Goal: Transaction & Acquisition: Book appointment/travel/reservation

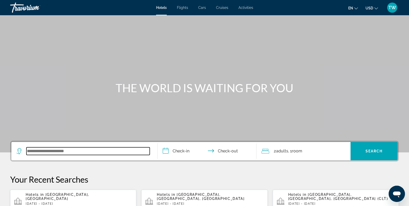
click at [57, 152] on input "Search widget" at bounding box center [87, 151] width 123 height 8
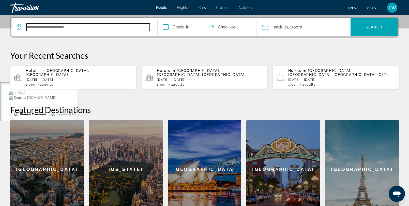
scroll to position [124, 0]
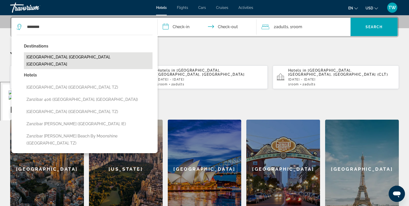
click at [77, 55] on button "[GEOGRAPHIC_DATA], [GEOGRAPHIC_DATA], [GEOGRAPHIC_DATA]" at bounding box center [88, 60] width 129 height 17
type input "**********"
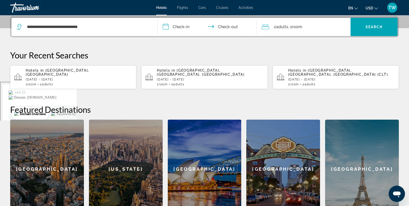
click at [184, 23] on input "**********" at bounding box center [208, 28] width 101 height 20
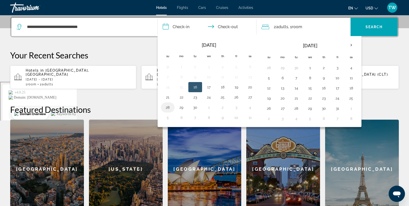
click at [169, 108] on button "28" at bounding box center [168, 107] width 8 height 7
click at [183, 105] on button "29" at bounding box center [181, 107] width 8 height 7
type input "**********"
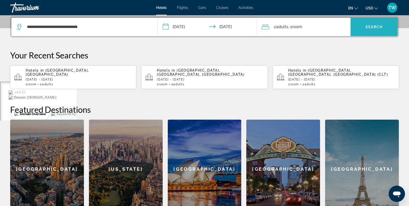
click at [363, 26] on span "Search widget" at bounding box center [374, 27] width 47 height 12
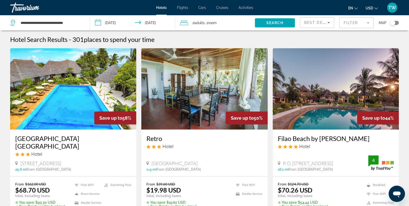
click at [366, 23] on mat-form-field "Filter" at bounding box center [356, 23] width 34 height 11
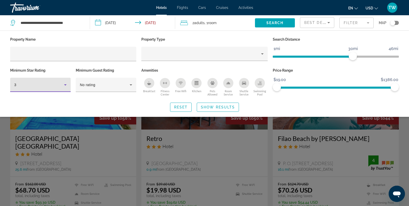
click at [66, 85] on icon "Hotel Filters" at bounding box center [65, 85] width 6 height 6
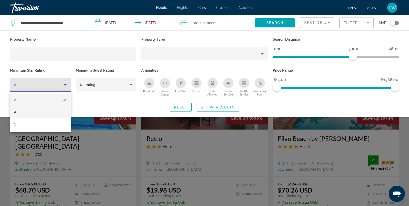
click at [27, 112] on mat-option "4" at bounding box center [40, 112] width 60 height 12
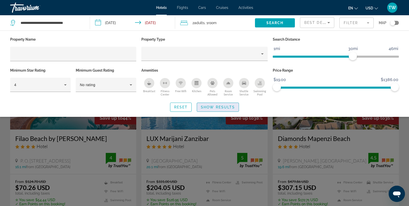
click at [217, 104] on span "Search widget" at bounding box center [218, 107] width 42 height 12
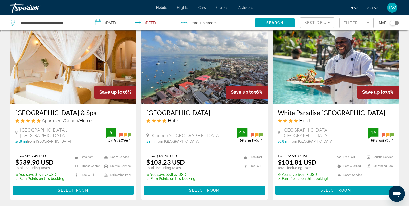
scroll to position [216, 0]
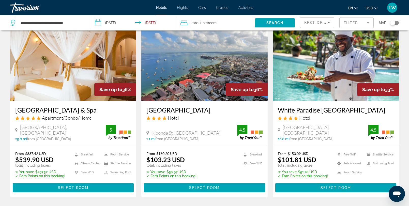
click at [334, 67] on img "Main content" at bounding box center [336, 60] width 126 height 81
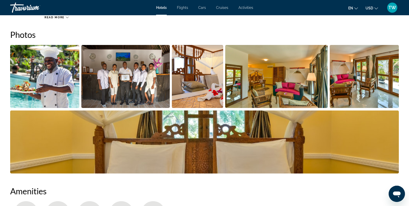
scroll to position [223, 0]
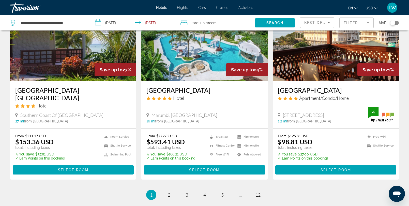
scroll to position [622, 0]
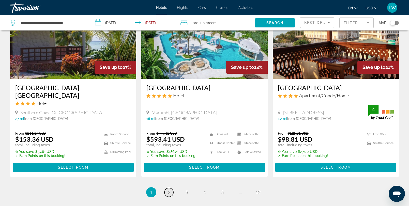
click at [170, 190] on span "2" at bounding box center [169, 193] width 3 height 6
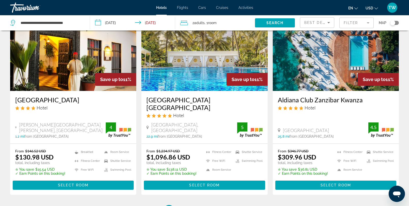
scroll to position [625, 0]
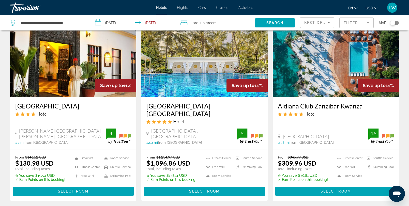
click at [80, 67] on img "Main content" at bounding box center [73, 56] width 126 height 81
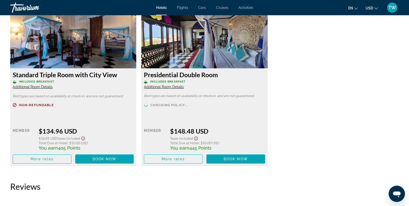
scroll to position [889, 0]
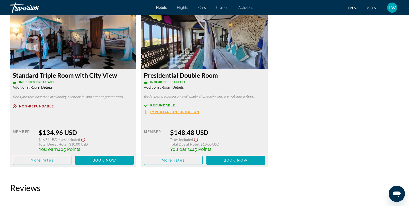
click at [169, 111] on span "Important Information" at bounding box center [174, 111] width 49 height 3
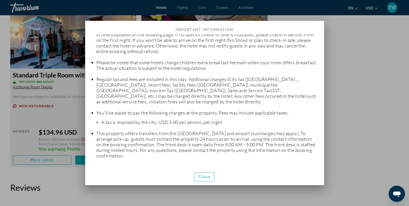
scroll to position [70, 0]
click at [210, 178] on span "Close" at bounding box center [205, 177] width 12 height 4
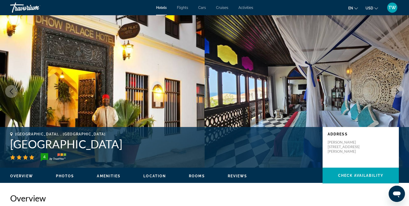
scroll to position [889, 0]
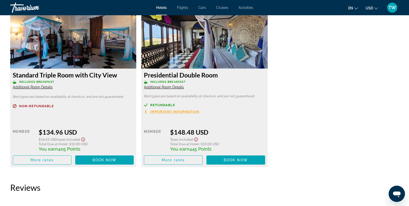
click at [176, 86] on span "Additional Room Details" at bounding box center [164, 87] width 40 height 4
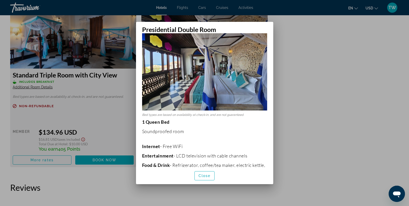
scroll to position [0, 0]
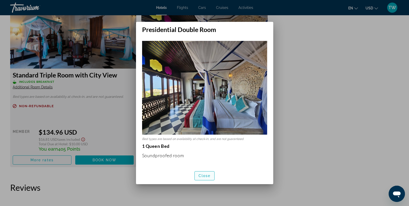
click at [203, 172] on span "button" at bounding box center [205, 176] width 20 height 12
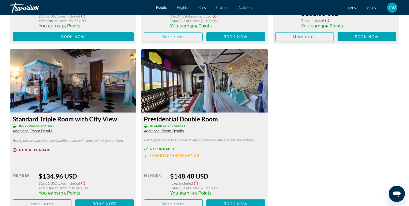
scroll to position [820, 0]
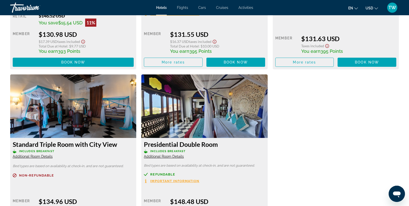
click at [186, 96] on img "Main content" at bounding box center [204, 106] width 126 height 64
click at [175, 157] on span "Additional Room Details" at bounding box center [164, 157] width 40 height 4
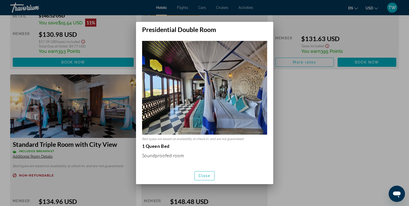
scroll to position [0, 0]
click at [203, 178] on span "Close" at bounding box center [205, 176] width 12 height 4
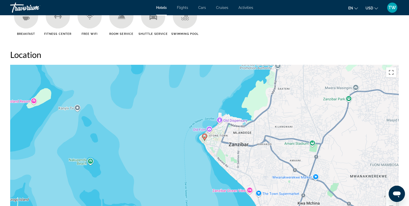
scroll to position [434, 0]
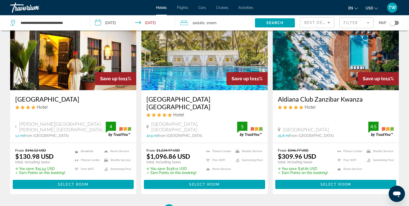
scroll to position [636, 0]
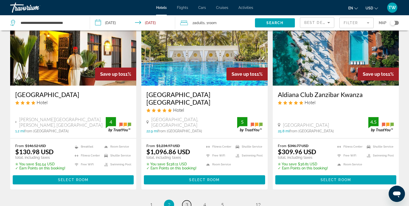
click at [187, 202] on span "3" at bounding box center [187, 205] width 3 height 6
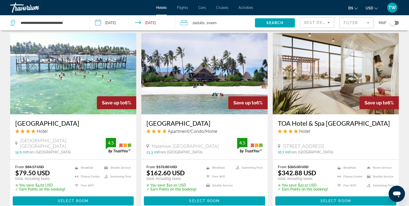
scroll to position [594, 0]
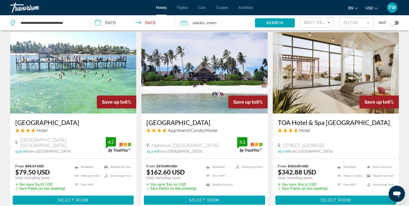
click at [325, 92] on img "Main content" at bounding box center [336, 72] width 126 height 81
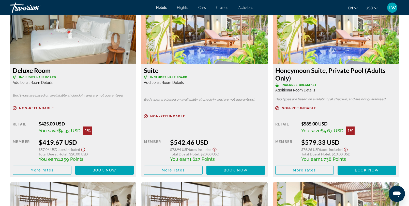
scroll to position [881, 0]
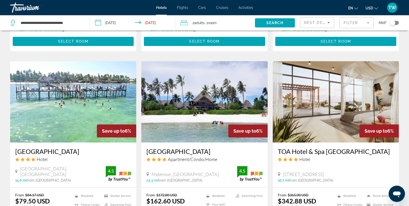
scroll to position [563, 0]
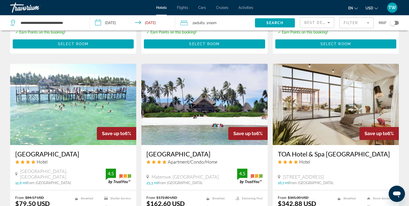
click at [98, 107] on img "Main content" at bounding box center [73, 104] width 126 height 81
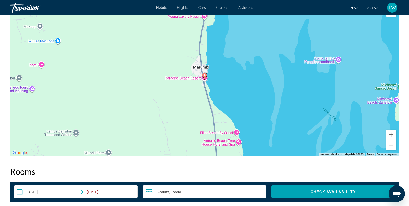
scroll to position [493, 0]
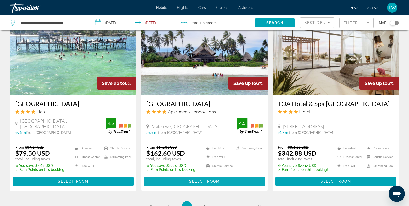
scroll to position [613, 0]
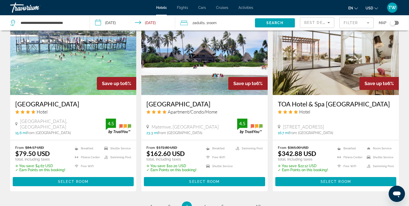
click at [187, 76] on img "Main content" at bounding box center [204, 54] width 126 height 81
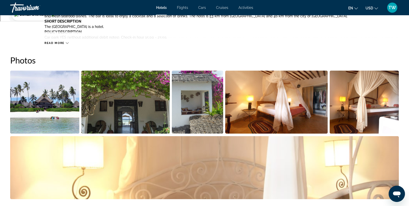
scroll to position [227, 0]
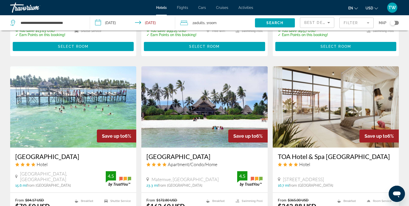
scroll to position [682, 0]
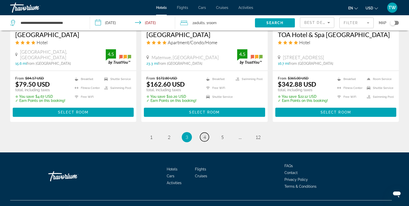
click at [205, 133] on link "page 4" at bounding box center [204, 137] width 9 height 9
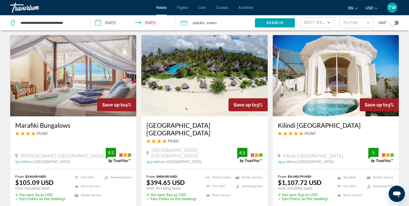
scroll to position [393, 0]
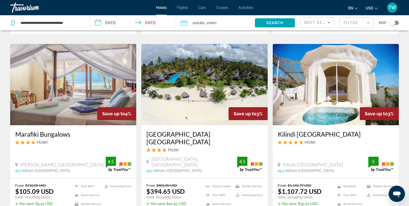
click at [100, 66] on img "Main content" at bounding box center [73, 84] width 126 height 81
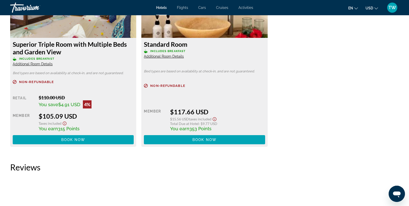
scroll to position [698, 0]
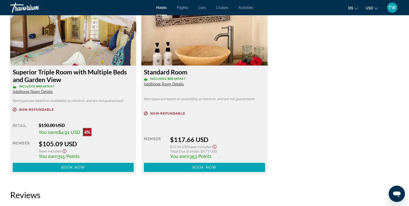
click at [168, 85] on span "Additional Room Details" at bounding box center [164, 84] width 40 height 4
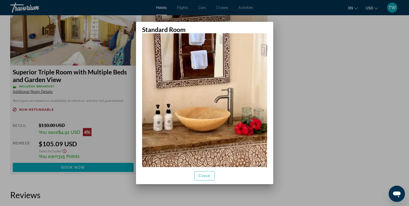
scroll to position [54, 0]
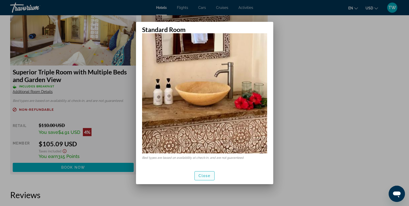
click at [207, 173] on span "button" at bounding box center [205, 176] width 20 height 12
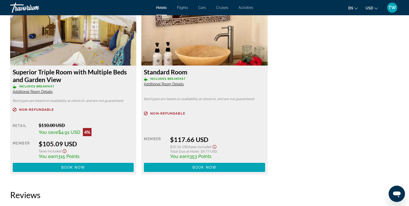
scroll to position [698, 0]
click at [46, 92] on span "Additional Room Details" at bounding box center [33, 92] width 40 height 4
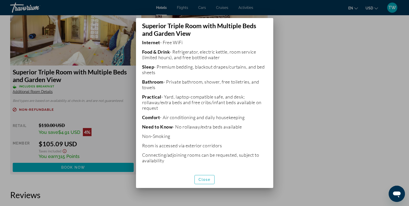
scroll to position [123, 0]
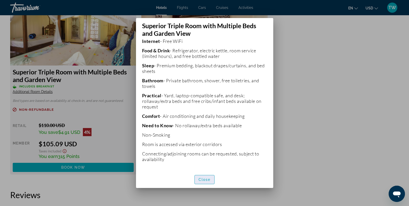
click at [205, 179] on span "Close" at bounding box center [205, 180] width 12 height 4
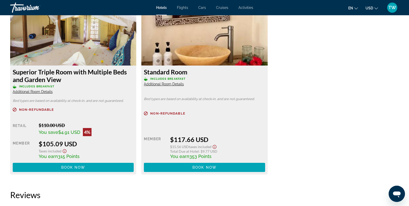
scroll to position [698, 0]
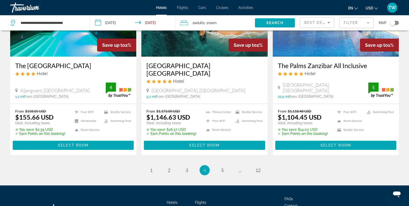
scroll to position [658, 0]
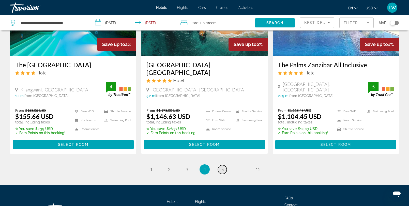
click at [221, 167] on span "5" at bounding box center [222, 170] width 3 height 6
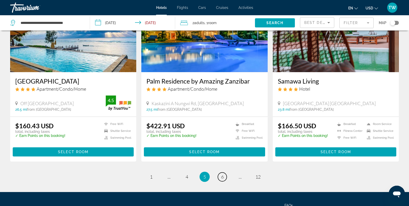
scroll to position [619, 0]
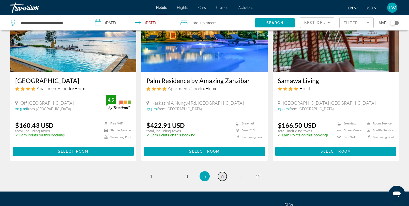
click at [222, 174] on span "6" at bounding box center [222, 177] width 3 height 6
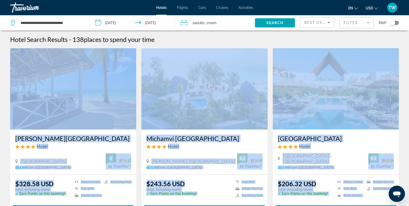
click at [222, 166] on div "20.1 mi from [GEOGRAPHIC_DATA] from hotel" at bounding box center [191, 167] width 90 height 4
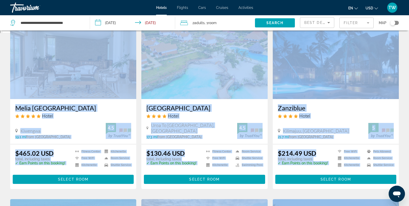
scroll to position [214, 0]
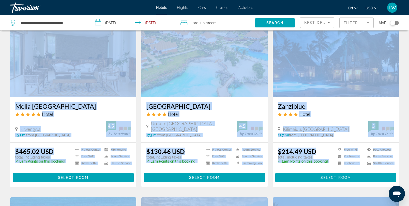
click at [227, 74] on img "Main content" at bounding box center [204, 56] width 126 height 81
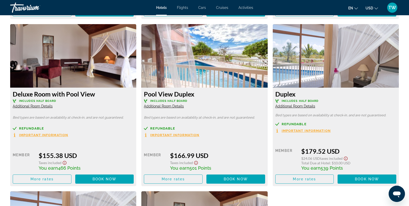
scroll to position [864, 0]
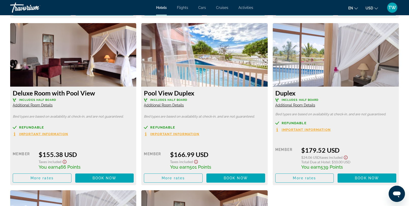
click at [179, 108] on div "Pool View Duplex Includes Half Board Additional Room Details Bed types are base…" at bounding box center [204, 136] width 126 height 99
click at [179, 106] on span "Additional Room Details" at bounding box center [164, 105] width 40 height 4
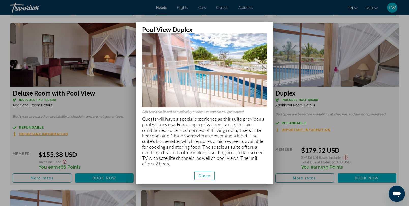
scroll to position [31, 0]
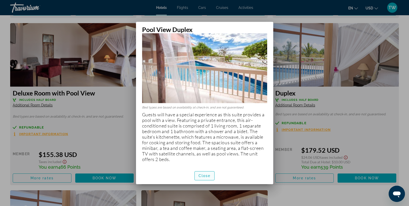
click at [201, 173] on span "button" at bounding box center [205, 176] width 20 height 12
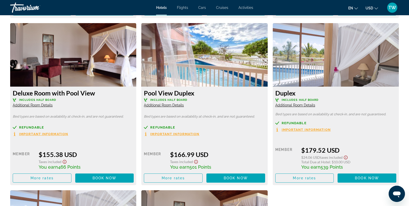
scroll to position [864, 0]
click at [47, 104] on span "Additional Room Details" at bounding box center [33, 105] width 40 height 4
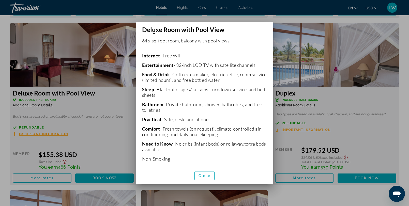
scroll to position [108, 0]
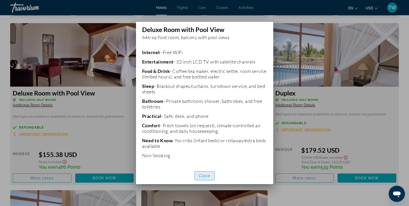
click at [202, 176] on span "Close" at bounding box center [205, 176] width 12 height 4
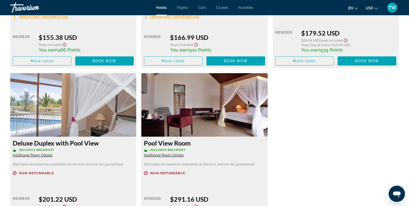
scroll to position [979, 0]
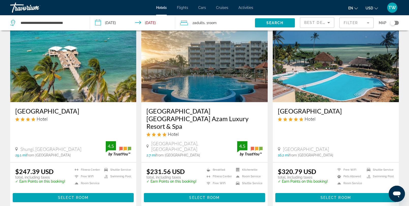
scroll to position [381, 0]
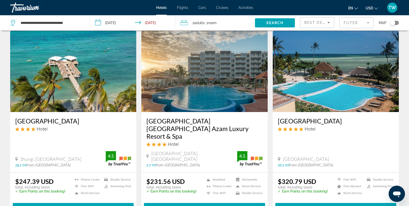
click at [85, 83] on img "Main content" at bounding box center [73, 71] width 126 height 81
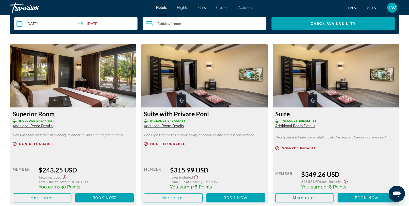
scroll to position [677, 0]
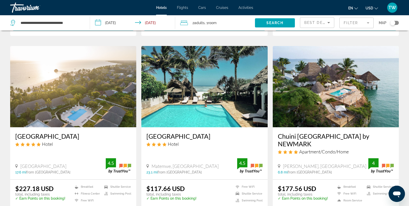
scroll to position [567, 0]
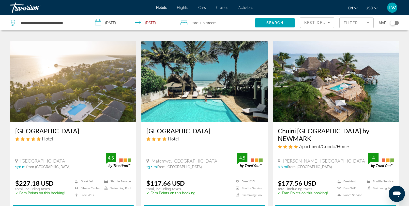
click at [329, 72] on img "Main content" at bounding box center [336, 81] width 126 height 81
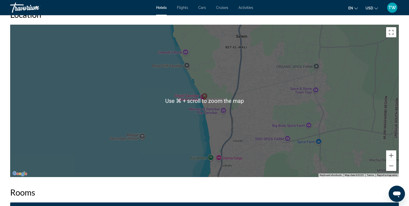
scroll to position [487, 0]
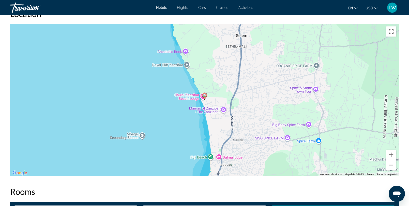
click at [390, 168] on button "Zoom out" at bounding box center [391, 165] width 10 height 10
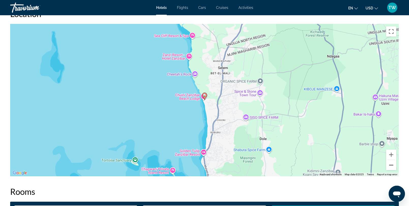
click at [390, 168] on button "Zoom out" at bounding box center [391, 165] width 10 height 10
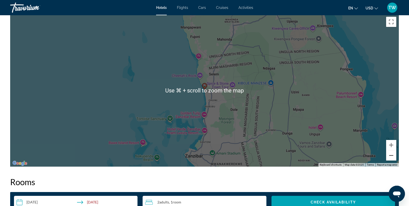
scroll to position [500, 0]
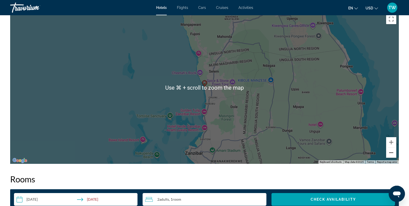
click at [388, 154] on button "Zoom out" at bounding box center [391, 153] width 10 height 10
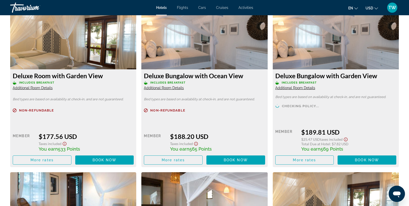
scroll to position [716, 0]
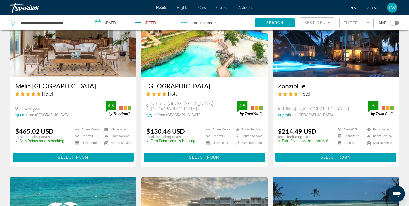
scroll to position [234, 0]
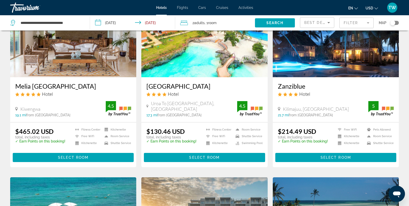
click at [325, 53] on img "Main content" at bounding box center [336, 36] width 126 height 81
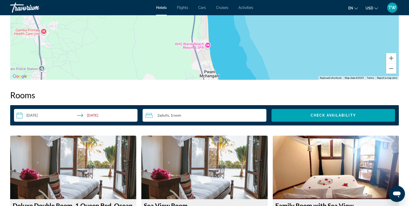
scroll to position [563, 0]
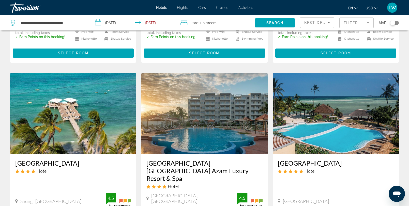
scroll to position [344, 0]
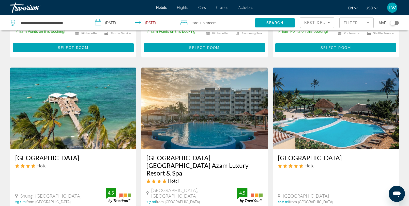
click at [89, 104] on img "Main content" at bounding box center [73, 108] width 126 height 81
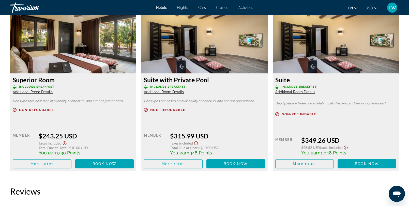
scroll to position [718, 0]
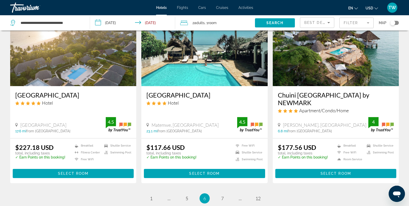
scroll to position [603, 0]
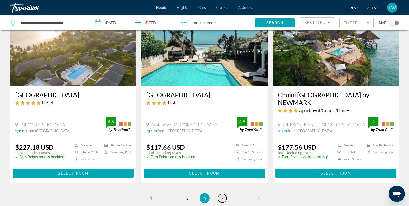
click at [221, 195] on span "7" at bounding box center [222, 198] width 3 height 6
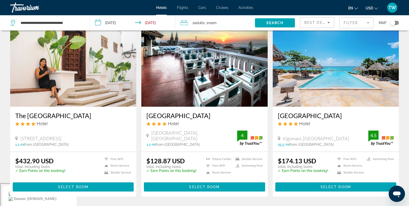
scroll to position [18, 0]
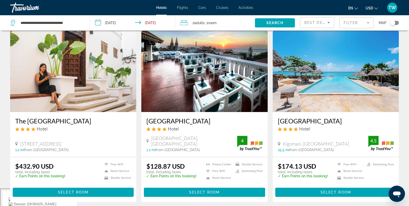
click at [215, 95] on img "Main content" at bounding box center [204, 71] width 126 height 81
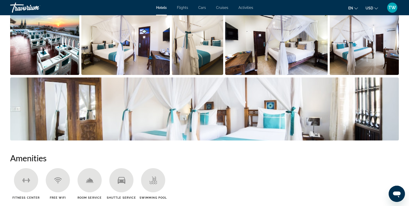
scroll to position [265, 0]
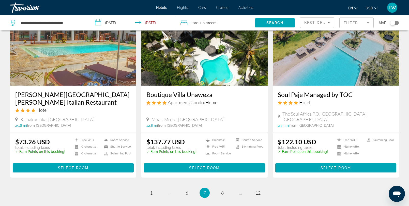
scroll to position [591, 0]
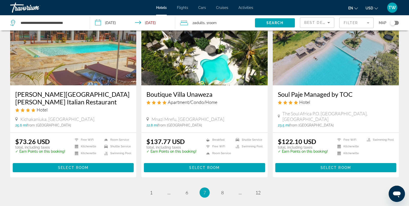
click at [361, 23] on mat-form-field "Filter" at bounding box center [356, 23] width 34 height 11
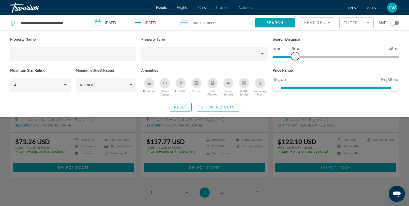
drag, startPoint x: 352, startPoint y: 56, endPoint x: 296, endPoint y: 67, distance: 56.7
click at [296, 67] on div "Property Name Property Type Search Distance 1mi 46mi 8mi Minimum Star Rating 4 …" at bounding box center [205, 67] width 394 height 62
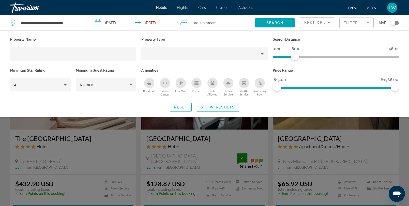
click at [211, 105] on span "Show Results" at bounding box center [218, 107] width 34 height 4
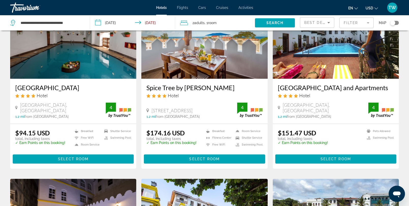
scroll to position [233, 0]
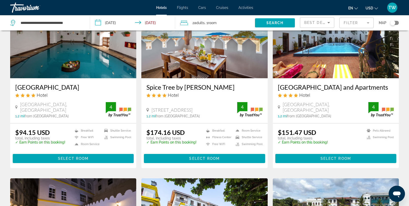
click at [302, 46] on img "Main content" at bounding box center [336, 37] width 126 height 81
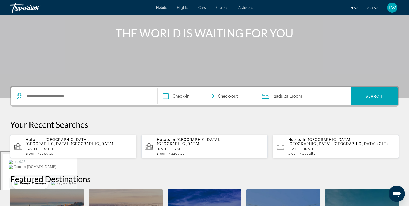
scroll to position [71, 0]
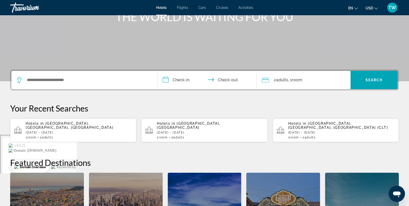
click at [53, 131] on p "[DATE] - [DATE]" at bounding box center [79, 133] width 107 height 4
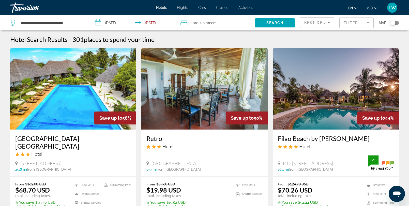
click at [366, 23] on mat-form-field "Filter" at bounding box center [356, 23] width 34 height 11
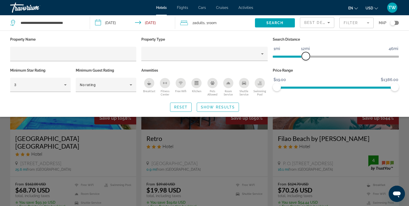
drag, startPoint x: 355, startPoint y: 57, endPoint x: 306, endPoint y: 65, distance: 50.2
click at [306, 65] on div "Search Distance 1mi 46mi 12mi" at bounding box center [335, 51] width 131 height 31
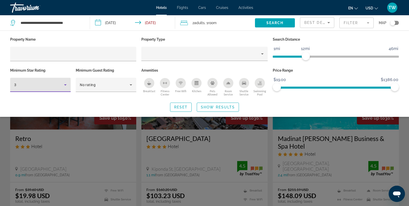
click at [68, 85] on icon "Hotel Filters" at bounding box center [65, 85] width 6 height 6
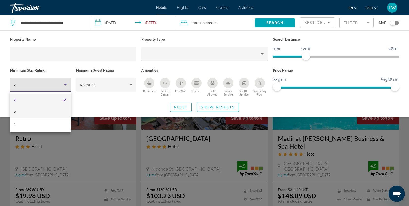
click at [51, 107] on mat-option "4" at bounding box center [40, 112] width 60 height 12
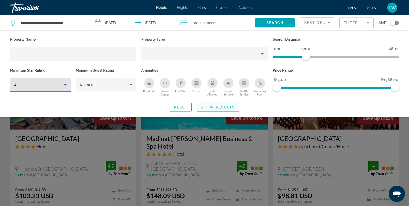
click at [218, 108] on span "Show Results" at bounding box center [218, 107] width 34 height 4
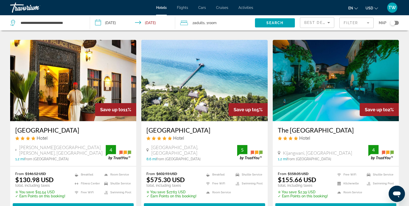
scroll to position [393, 0]
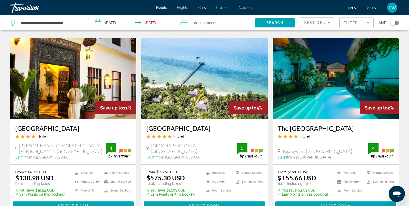
click at [95, 90] on img "Main content" at bounding box center [73, 78] width 126 height 81
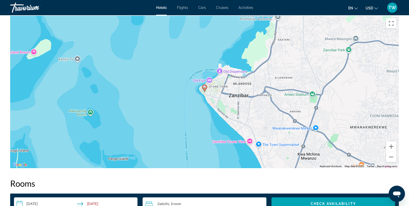
scroll to position [470, 0]
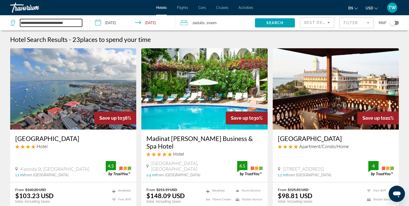
click at [76, 24] on input "**********" at bounding box center [51, 23] width 62 height 8
click at [354, 24] on mat-form-field "Filter" at bounding box center [356, 23] width 34 height 11
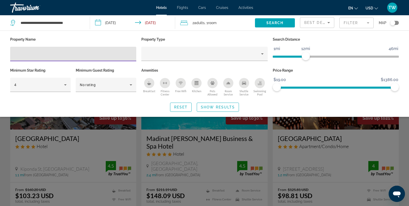
type input "*"
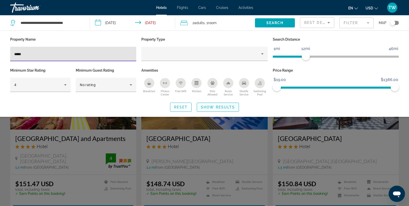
type input "*****"
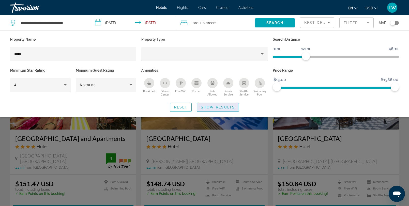
click at [210, 107] on span "Show Results" at bounding box center [218, 107] width 34 height 4
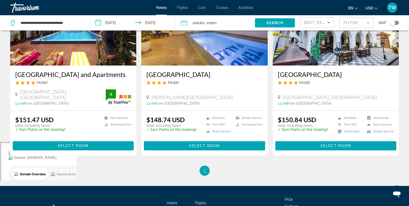
scroll to position [37, 0]
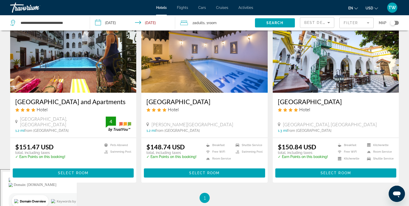
click at [89, 67] on img "Main content" at bounding box center [73, 51] width 126 height 81
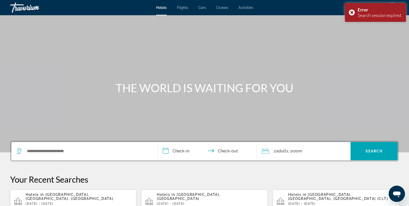
click at [84, 196] on span "[GEOGRAPHIC_DATA], [GEOGRAPHIC_DATA], [GEOGRAPHIC_DATA]" at bounding box center [70, 197] width 88 height 8
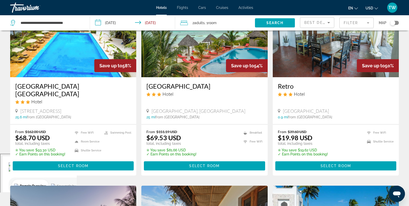
scroll to position [54, 0]
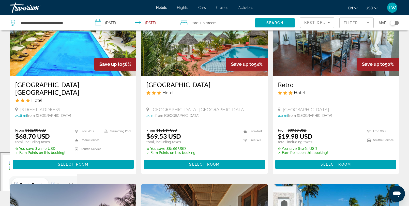
click at [371, 22] on mat-form-field "Filter" at bounding box center [356, 23] width 34 height 11
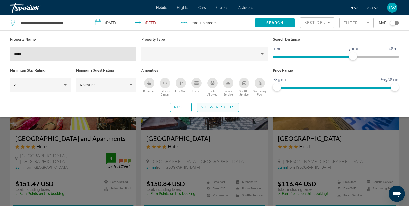
type input "*****"
click at [220, 106] on span "Show Results" at bounding box center [218, 107] width 34 height 4
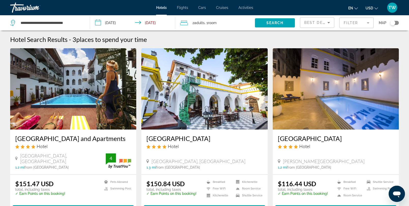
click at [312, 109] on img "Main content" at bounding box center [336, 88] width 126 height 81
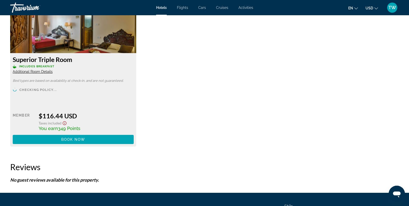
scroll to position [729, 0]
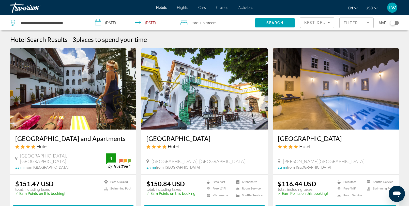
click at [229, 118] on img "Main content" at bounding box center [204, 88] width 126 height 81
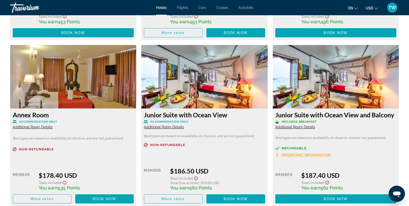
scroll to position [830, 0]
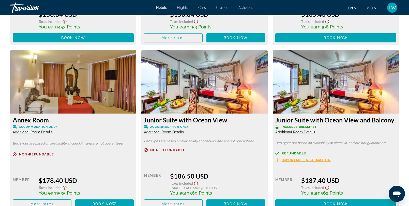
click at [224, 99] on img "Main content" at bounding box center [204, 82] width 126 height 64
click at [164, 132] on span "Additional Room Details" at bounding box center [164, 132] width 40 height 4
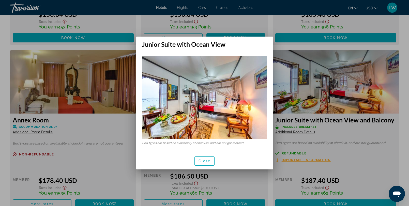
scroll to position [0, 0]
click at [205, 160] on span "Close" at bounding box center [205, 161] width 12 height 4
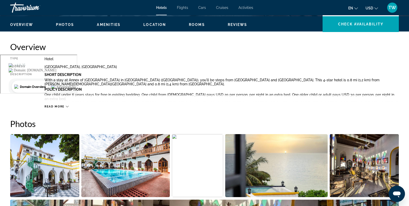
scroll to position [145, 0]
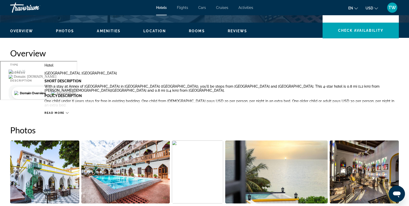
click at [61, 112] on span "Read more" at bounding box center [54, 112] width 20 height 3
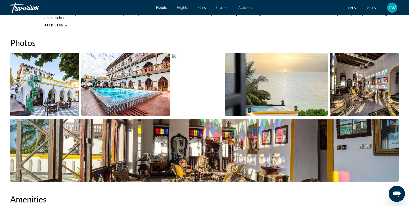
scroll to position [241, 0]
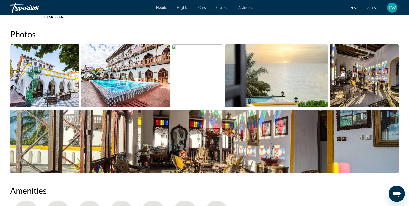
click at [123, 94] on img "Open full-screen image slider" at bounding box center [125, 75] width 88 height 63
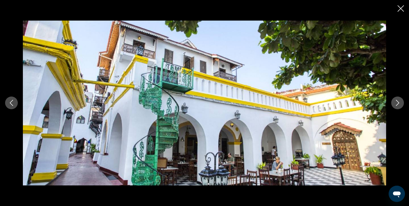
click at [398, 102] on icon "Next image" at bounding box center [398, 103] width 6 height 6
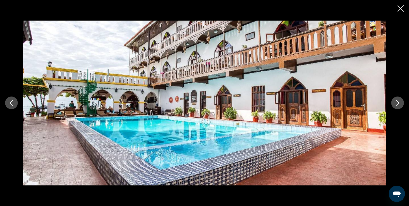
click at [398, 102] on icon "Next image" at bounding box center [398, 103] width 6 height 6
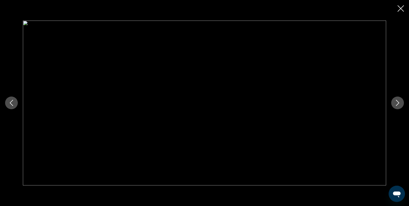
click at [398, 102] on icon "Next image" at bounding box center [398, 103] width 6 height 6
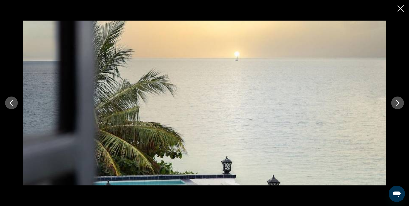
click at [398, 102] on icon "Next image" at bounding box center [398, 103] width 6 height 6
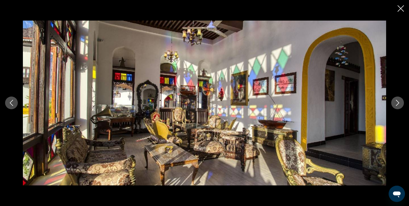
click at [398, 102] on icon "Next image" at bounding box center [398, 103] width 6 height 6
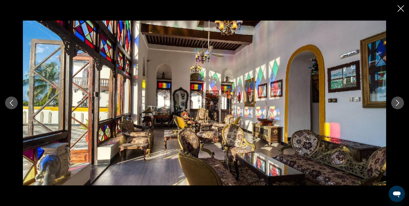
click at [398, 102] on icon "Next image" at bounding box center [398, 103] width 6 height 6
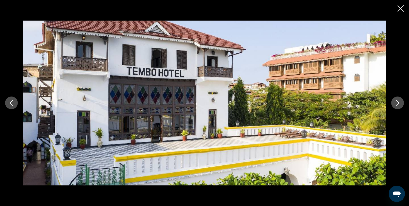
click at [398, 102] on icon "Next image" at bounding box center [398, 103] width 6 height 6
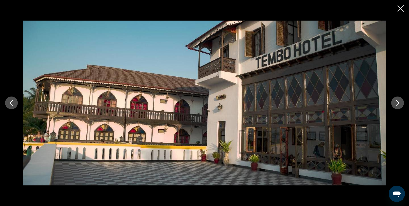
click at [398, 102] on icon "Next image" at bounding box center [398, 103] width 6 height 6
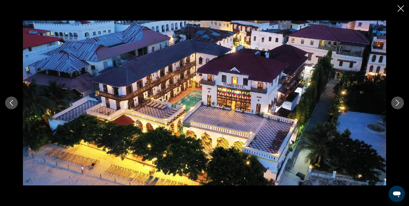
click at [398, 102] on icon "Next image" at bounding box center [398, 103] width 6 height 6
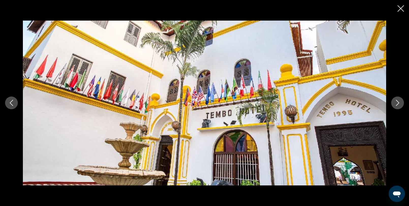
click at [398, 102] on icon "Next image" at bounding box center [398, 103] width 6 height 6
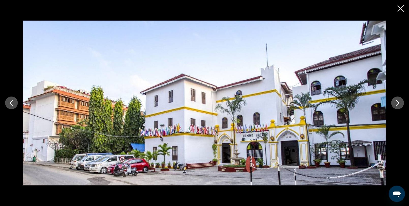
click at [398, 102] on icon "Next image" at bounding box center [398, 103] width 6 height 6
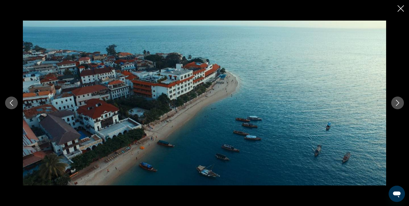
click at [398, 102] on icon "Next image" at bounding box center [398, 103] width 6 height 6
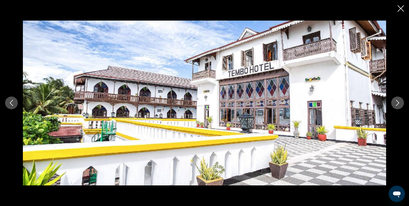
click at [398, 102] on icon "Next image" at bounding box center [398, 103] width 6 height 6
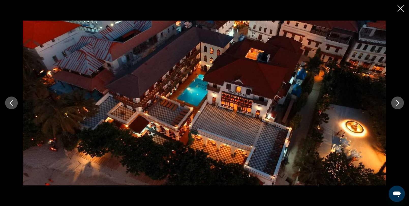
click at [401, 9] on icon "Close slideshow" at bounding box center [401, 8] width 6 height 6
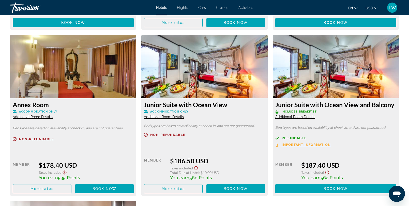
scroll to position [851, 0]
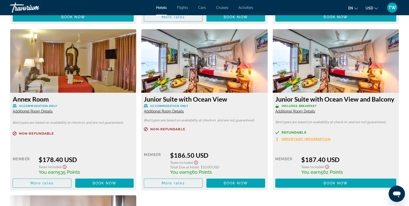
click at [291, 110] on span "Additional Room Details" at bounding box center [295, 111] width 40 height 4
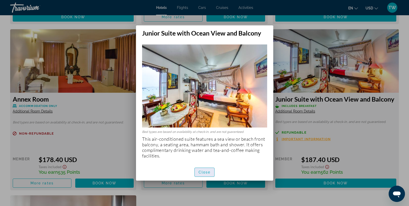
click at [205, 172] on span "Close" at bounding box center [205, 172] width 12 height 4
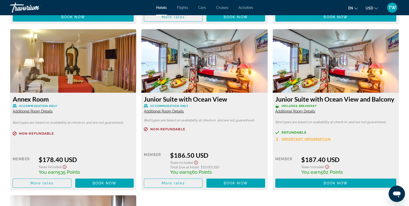
click at [177, 111] on span "Additional Room Details" at bounding box center [164, 111] width 40 height 4
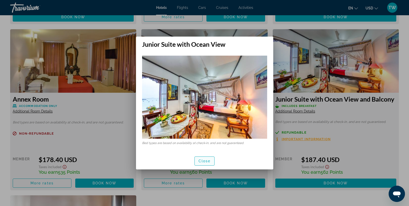
click at [205, 162] on span "Close" at bounding box center [205, 161] width 12 height 4
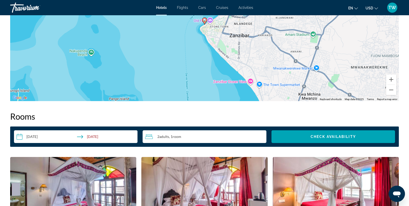
scroll to position [548, 0]
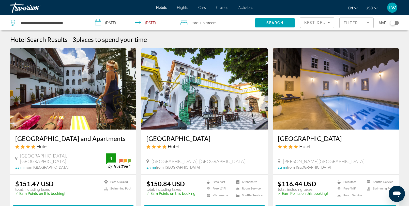
click at [91, 99] on img "Main content" at bounding box center [73, 88] width 126 height 81
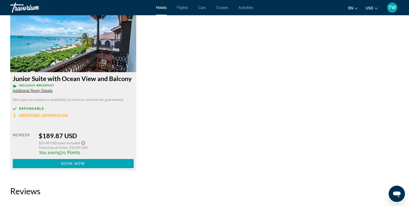
scroll to position [1057, 0]
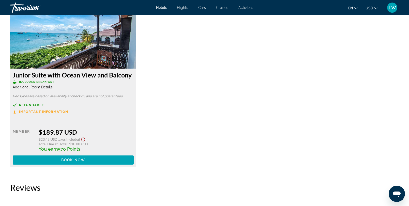
click at [44, 86] on span "Additional Room Details" at bounding box center [33, 87] width 40 height 4
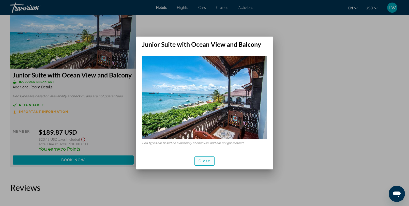
click at [205, 162] on span "Close" at bounding box center [205, 161] width 12 height 4
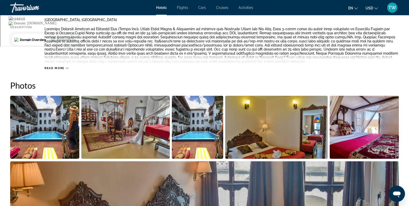
scroll to position [156, 0]
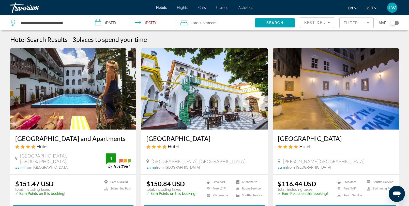
click at [357, 22] on mat-form-field "Filter" at bounding box center [356, 23] width 34 height 11
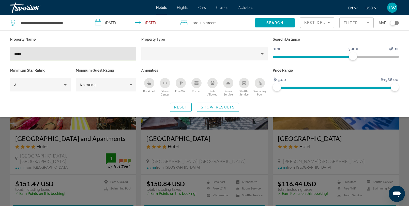
click at [77, 55] on input "*****" at bounding box center [73, 54] width 118 height 6
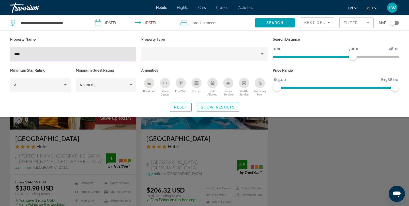
type input "****"
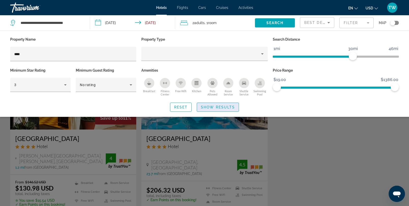
click at [214, 106] on span "Show Results" at bounding box center [218, 107] width 34 height 4
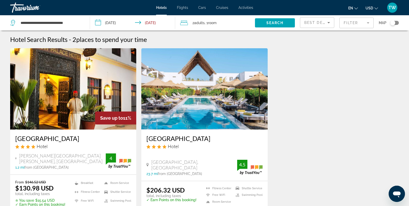
click at [79, 98] on img "Main content" at bounding box center [73, 88] width 126 height 81
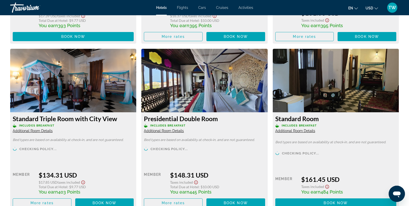
scroll to position [835, 0]
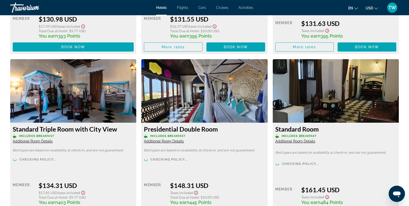
click at [168, 142] on span "Additional Room Details" at bounding box center [164, 141] width 40 height 4
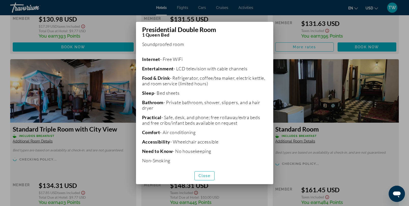
scroll to position [126, 0]
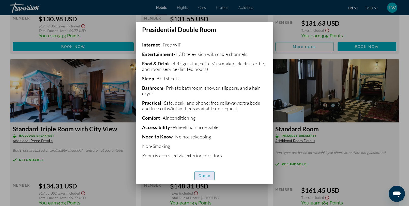
click at [203, 172] on span "button" at bounding box center [205, 176] width 20 height 12
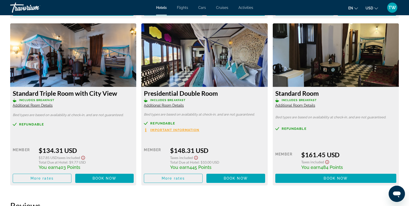
scroll to position [901, 0]
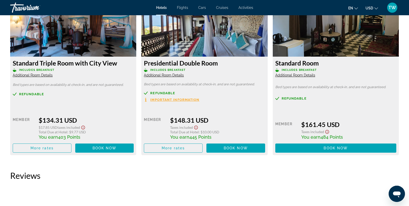
click at [163, 77] on span "Additional Room Details" at bounding box center [164, 75] width 40 height 4
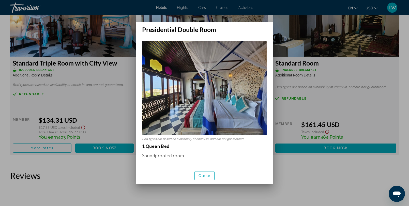
scroll to position [0, 0]
click at [205, 175] on span "Close" at bounding box center [205, 176] width 12 height 4
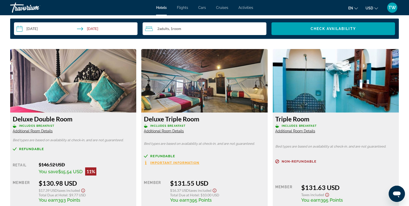
scroll to position [647, 0]
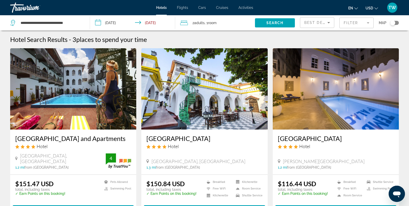
click at [169, 123] on img "Main content" at bounding box center [204, 88] width 126 height 81
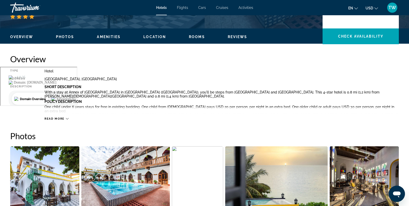
scroll to position [168, 0]
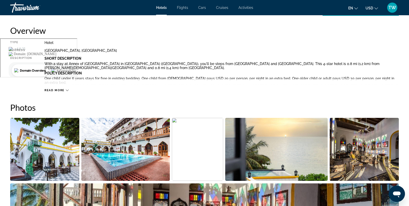
click at [62, 90] on span "Read more" at bounding box center [54, 90] width 20 height 3
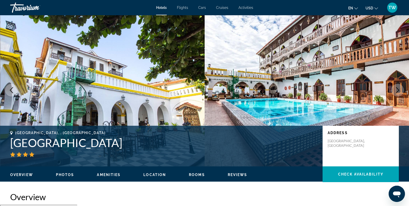
scroll to position [0, 0]
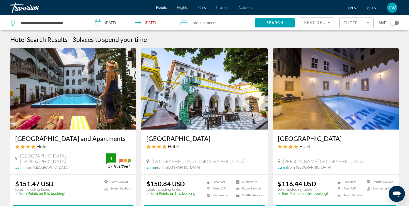
click at [344, 24] on mat-form-field "Filter" at bounding box center [356, 23] width 34 height 11
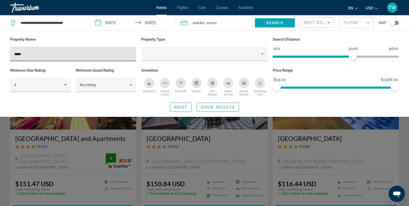
click at [98, 55] on input "*****" at bounding box center [73, 54] width 118 height 6
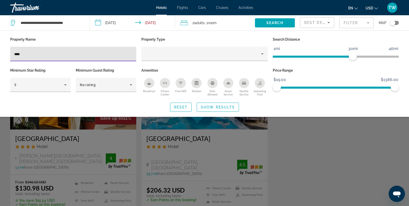
type input "****"
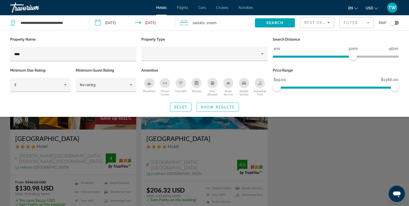
click at [56, 130] on div "Search widget" at bounding box center [204, 141] width 409 height 130
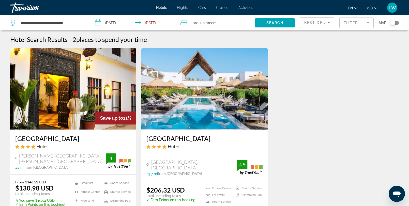
click at [56, 121] on img "Main content" at bounding box center [73, 88] width 126 height 81
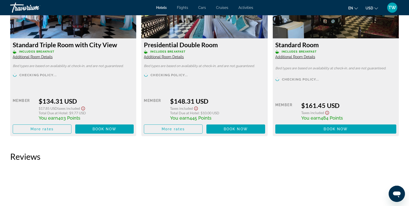
scroll to position [919, 0]
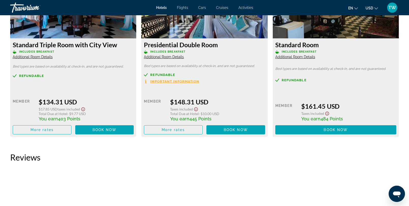
click at [176, 80] on span "Important Information" at bounding box center [174, 81] width 49 height 3
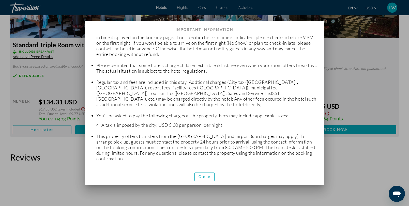
scroll to position [70, 0]
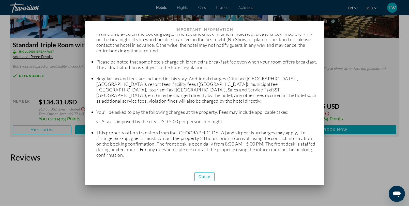
click at [204, 178] on span "Close" at bounding box center [205, 177] width 12 height 4
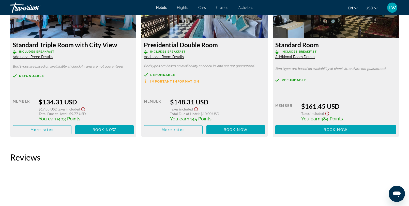
scroll to position [919, 0]
click at [227, 130] on span "Book now" at bounding box center [236, 130] width 24 height 4
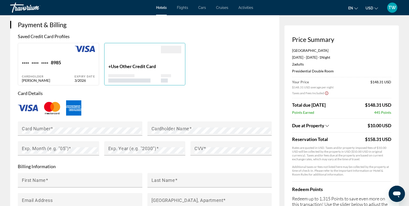
scroll to position [422, 0]
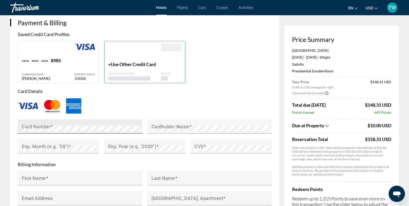
click at [40, 124] on mat-label "Card Number" at bounding box center [36, 126] width 29 height 5
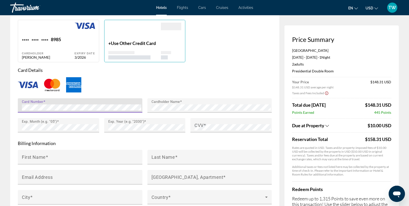
scroll to position [456, 0]
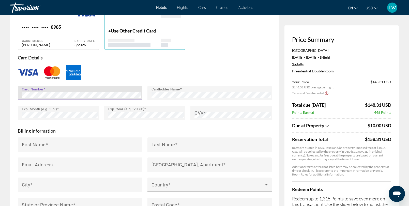
click at [214, 104] on div "Main content" at bounding box center [209, 103] width 125 height 6
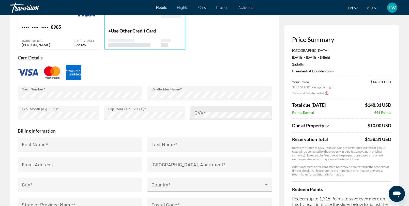
click at [210, 110] on div "CVV" at bounding box center [232, 113] width 76 height 14
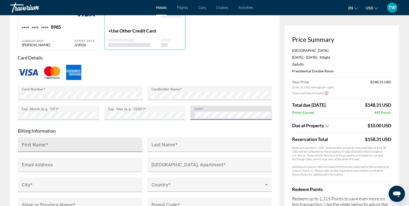
click at [87, 144] on input "First Name" at bounding box center [81, 147] width 119 height 6
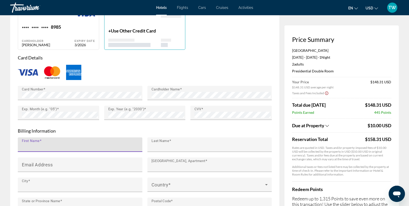
type input "*******"
type input "*****"
type input "**********"
type input "**"
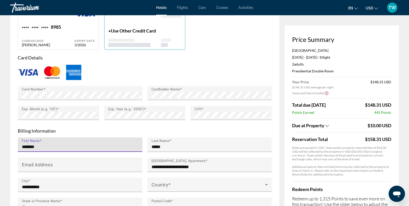
type input "*****"
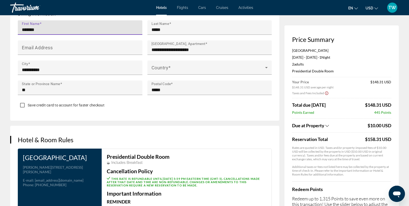
scroll to position [579, 0]
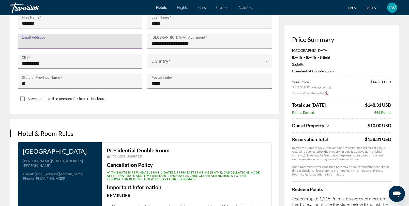
click at [92, 40] on input "Email Address" at bounding box center [81, 43] width 119 height 6
type input "**********"
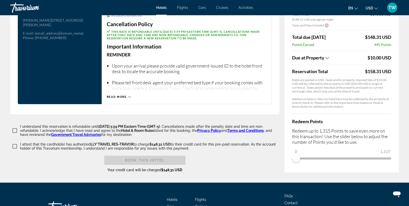
scroll to position [720, 0]
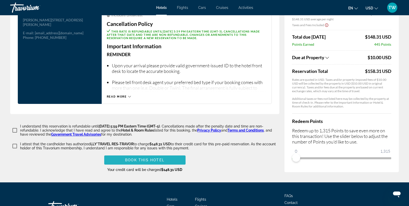
click at [146, 158] on span "Book this hotel" at bounding box center [144, 160] width 39 height 4
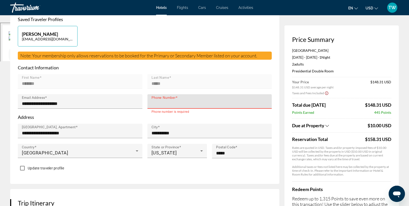
click at [172, 105] on input "Phone Number" at bounding box center [211, 104] width 119 height 6
type input "**********"
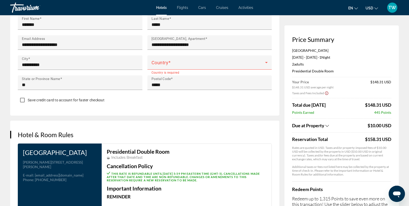
scroll to position [584, 0]
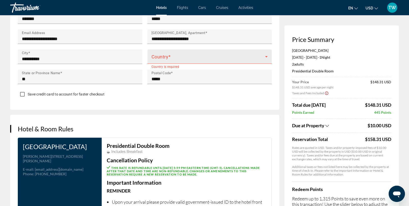
click at [173, 60] on div "Country" at bounding box center [210, 57] width 116 height 14
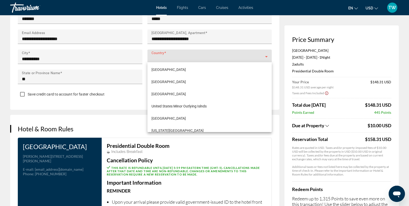
scroll to position [2932, 0]
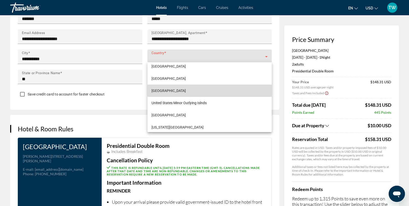
click at [166, 89] on span "[GEOGRAPHIC_DATA]" at bounding box center [169, 91] width 34 height 6
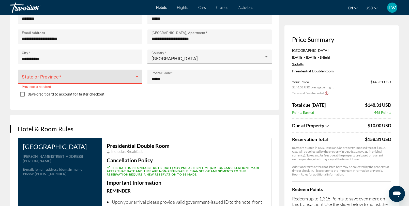
click at [127, 76] on span "Main content" at bounding box center [79, 79] width 114 height 6
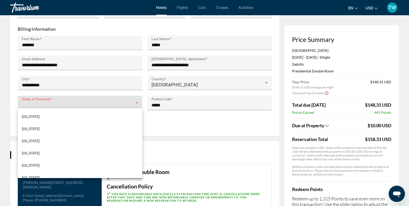
scroll to position [207, 0]
click at [41, 153] on mat-option "[US_STATE]" at bounding box center [80, 154] width 125 height 12
